Goal: Information Seeking & Learning: Understand process/instructions

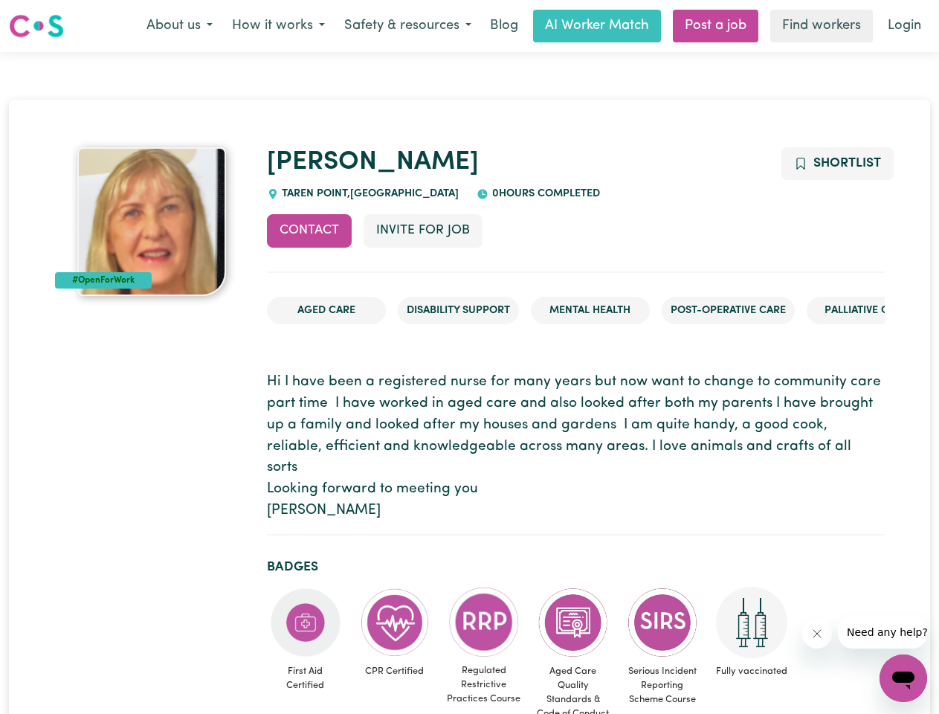
click at [179, 26] on button "About us" at bounding box center [180, 25] width 86 height 31
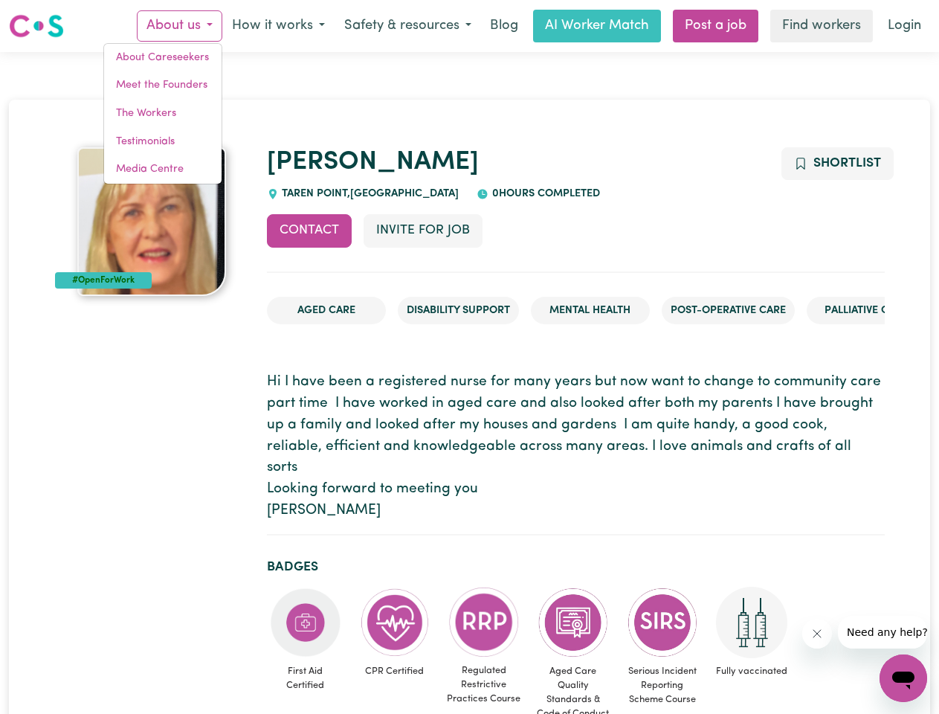
click at [277, 26] on button "How it works" at bounding box center [278, 25] width 112 height 31
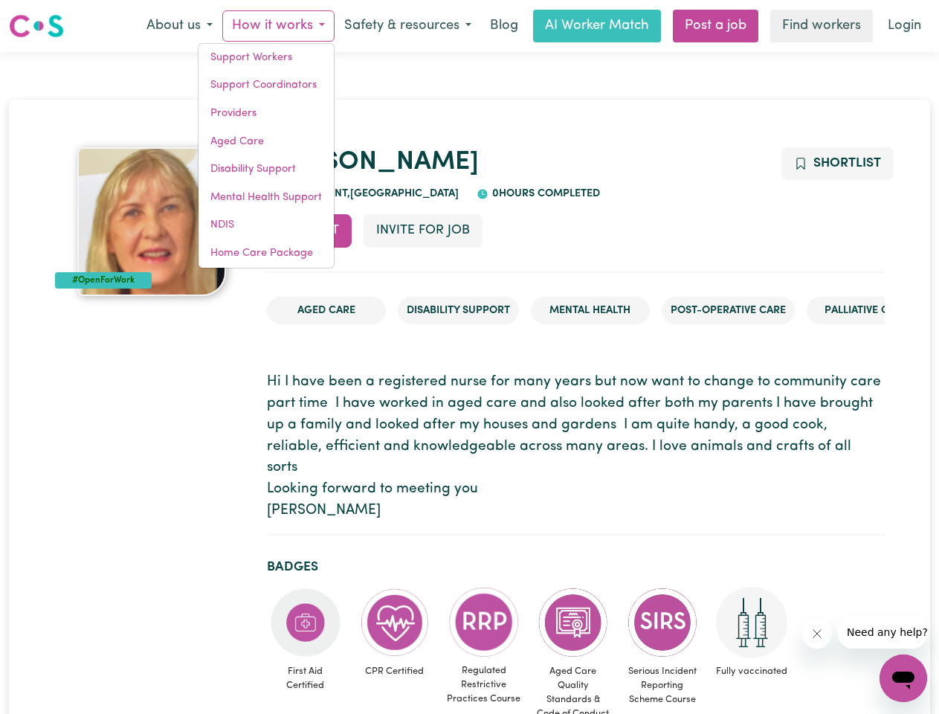
click at [407, 26] on button "Safety & resources" at bounding box center [408, 25] width 147 height 31
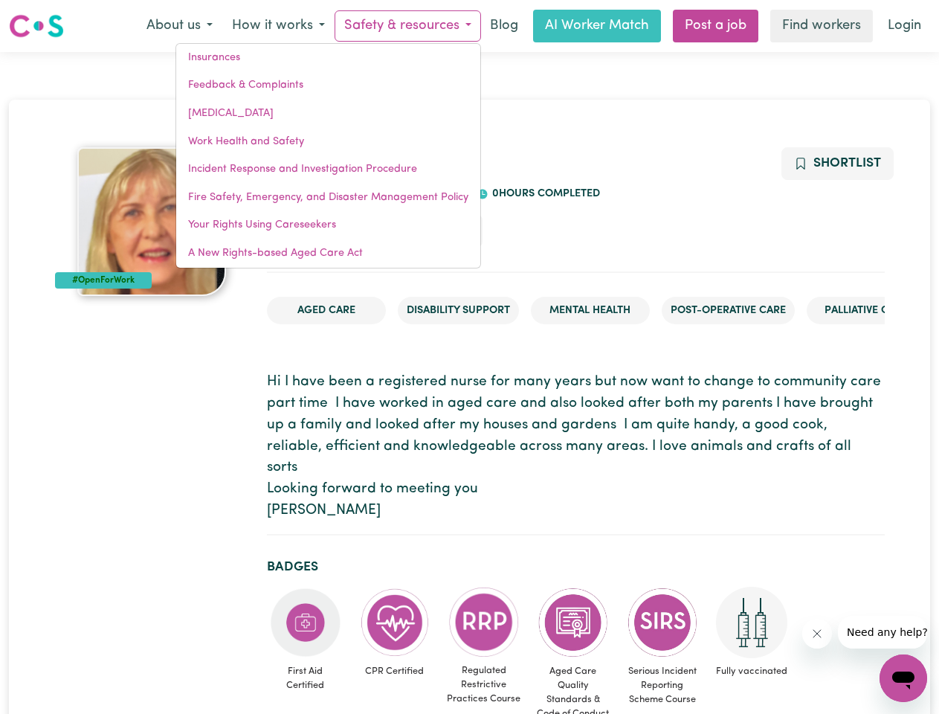
click at [309, 231] on link "Your Rights Using Careseekers" at bounding box center [328, 225] width 304 height 28
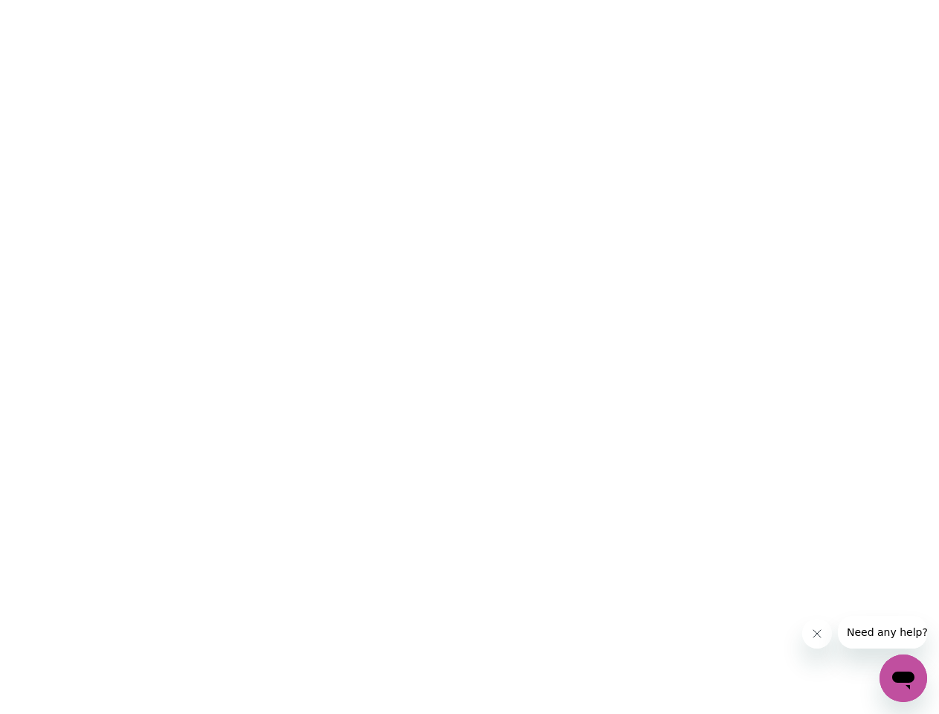
click at [422, 0] on html at bounding box center [469, 0] width 939 height 0
click at [837, 0] on html at bounding box center [469, 0] width 939 height 0
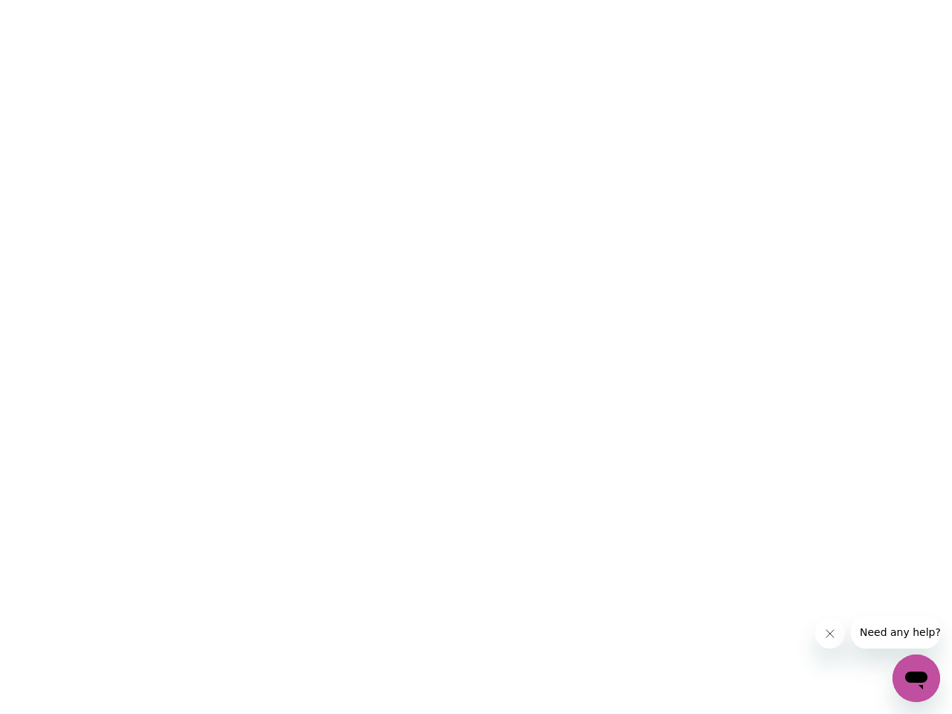
click at [306, 0] on html at bounding box center [476, 0] width 952 height 0
click at [395, 0] on html at bounding box center [476, 0] width 952 height 0
